Goal: Information Seeking & Learning: Learn about a topic

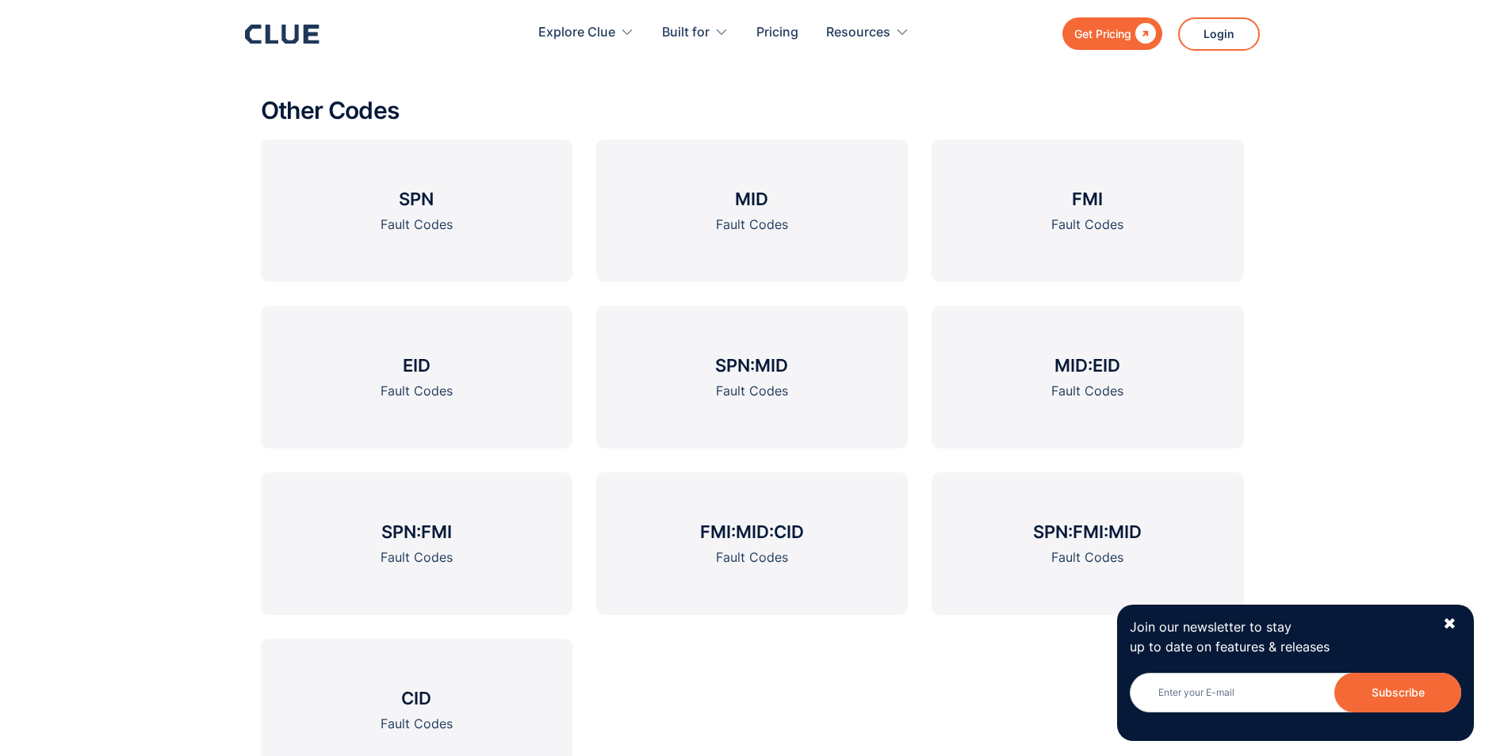
scroll to position [1982, 0]
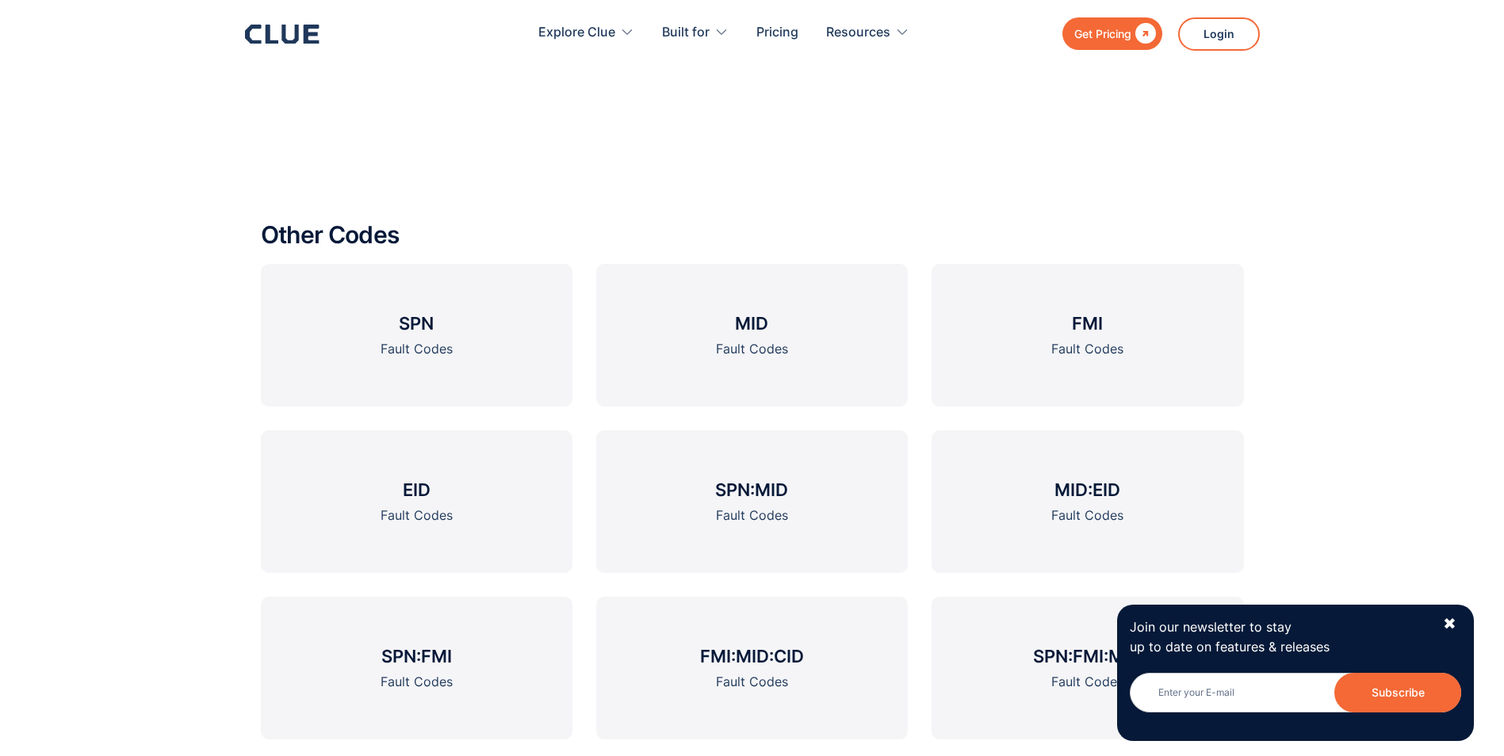
scroll to position [2140, 0]
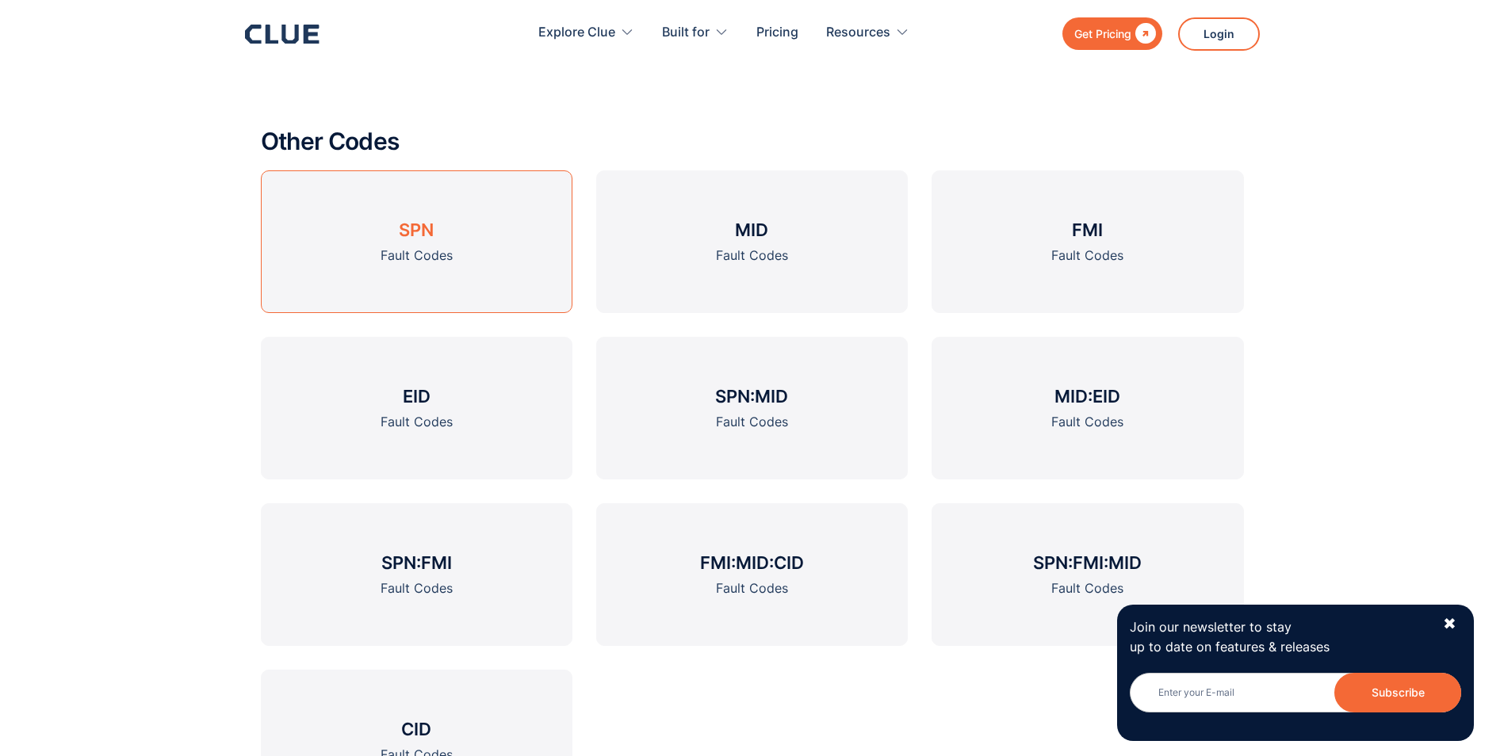
click at [427, 234] on h3 "SPN" at bounding box center [416, 230] width 35 height 24
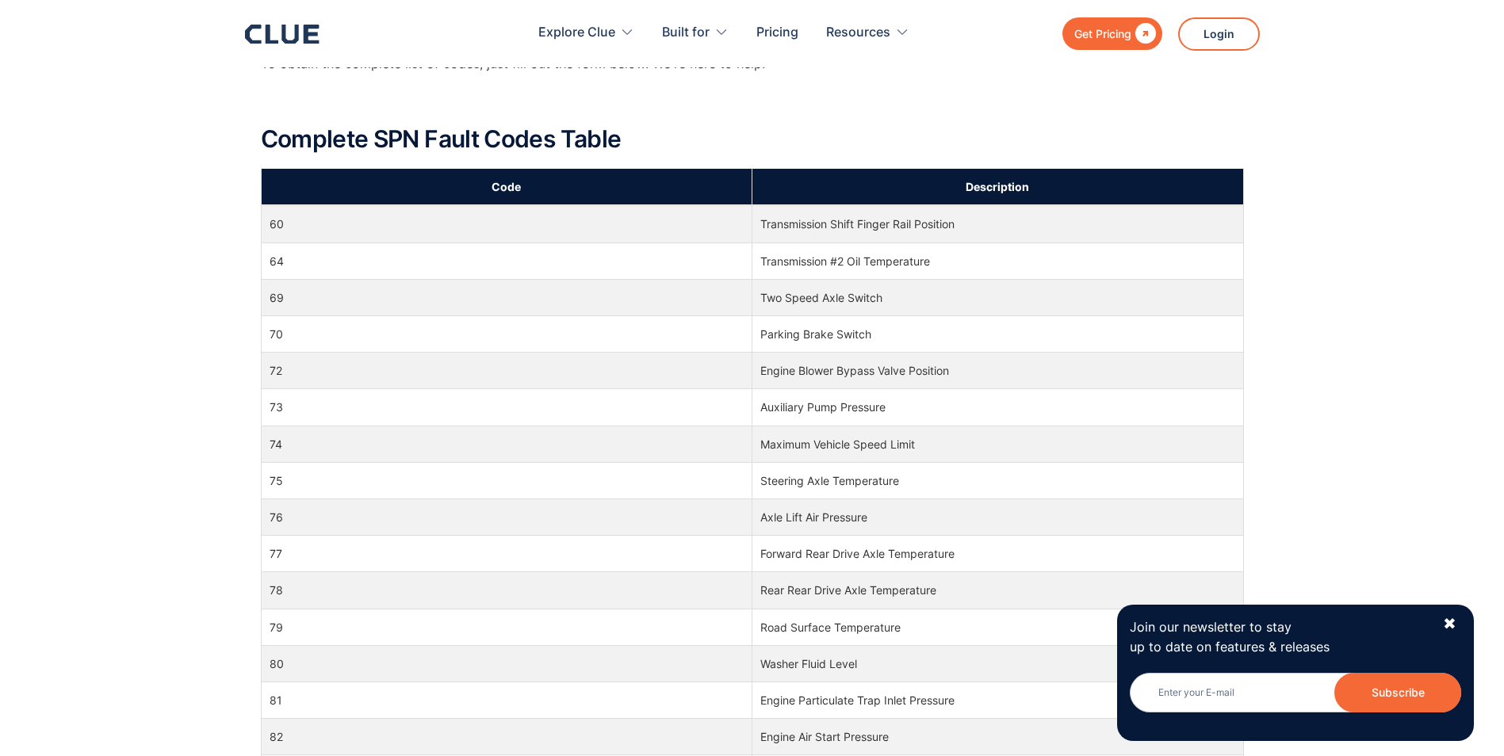
scroll to position [713, 0]
